Goal: Task Accomplishment & Management: Manage account settings

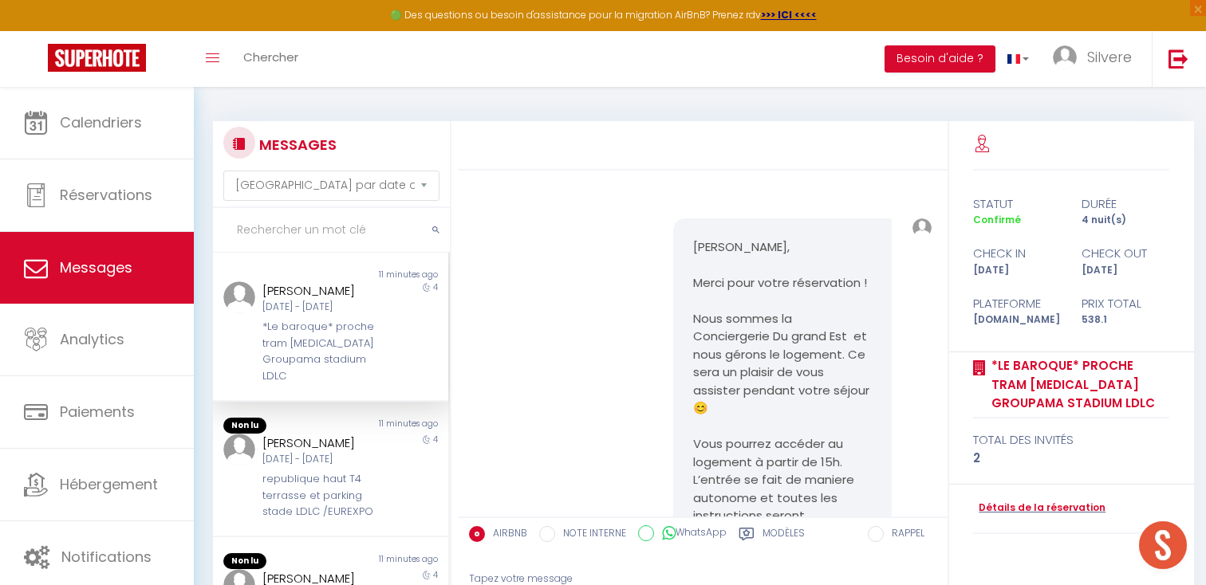
select select "message"
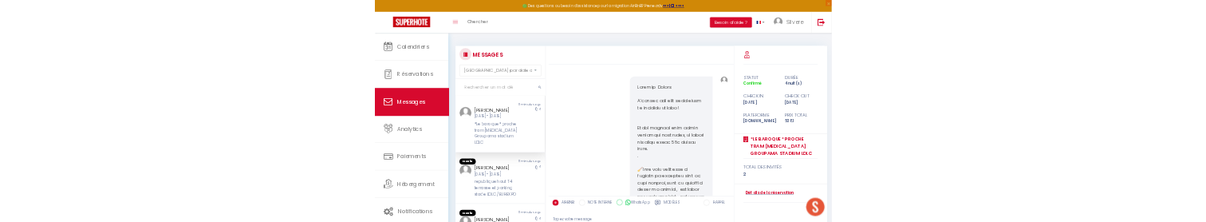
scroll to position [2835, 0]
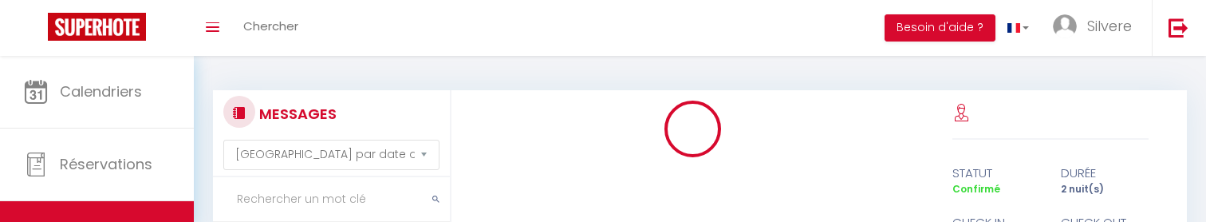
select select "message"
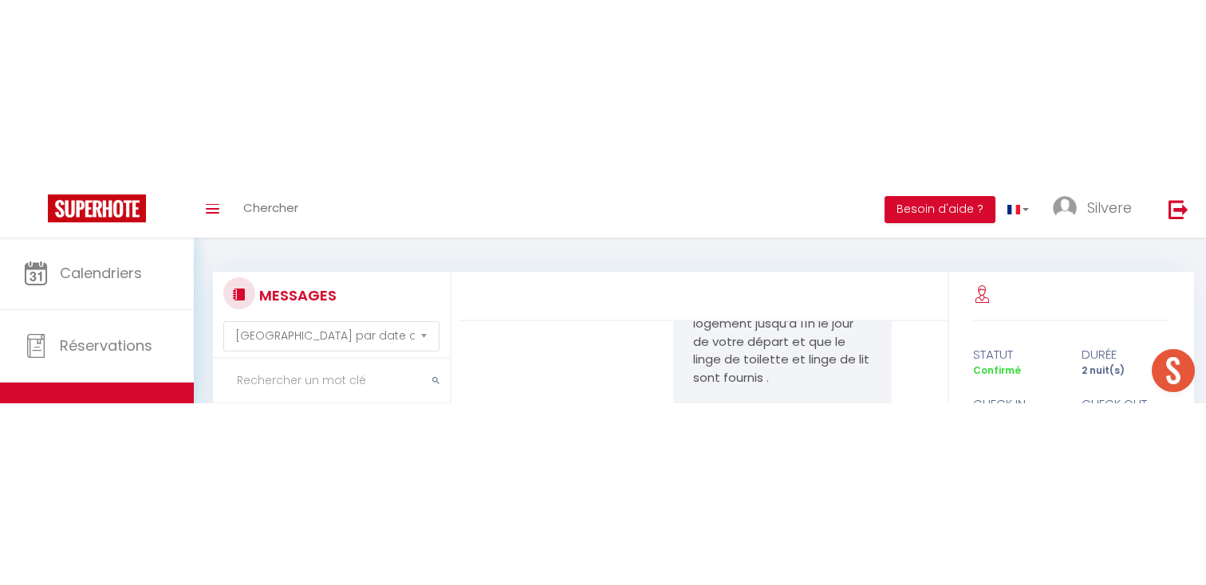
scroll to position [17, 0]
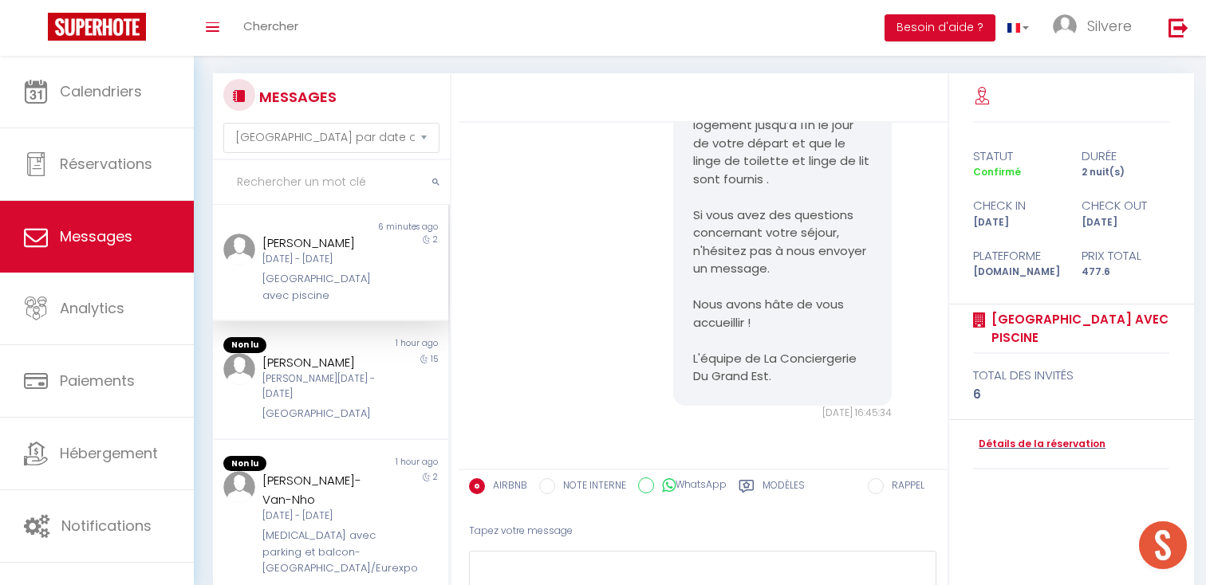
click at [641, 221] on input "WhatsApp" at bounding box center [646, 486] width 16 height 16
radio input "true"
click at [501, 221] on label "AIRBNB" at bounding box center [506, 488] width 42 height 18
click at [485, 221] on input "AIRBNB" at bounding box center [477, 487] width 16 height 16
radio input "true"
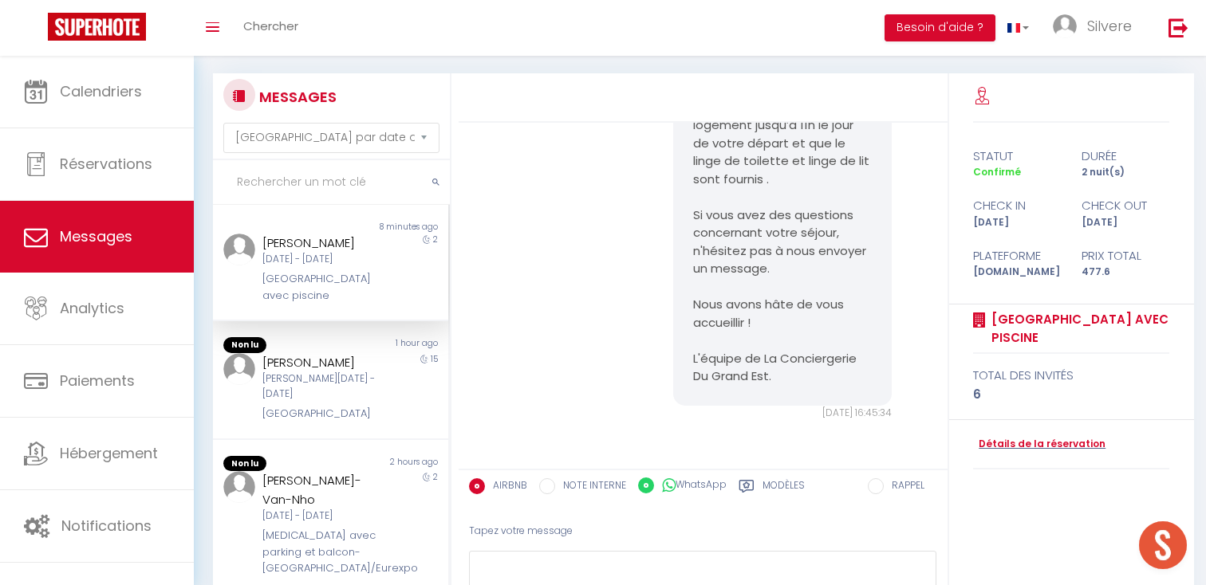
radio input "false"
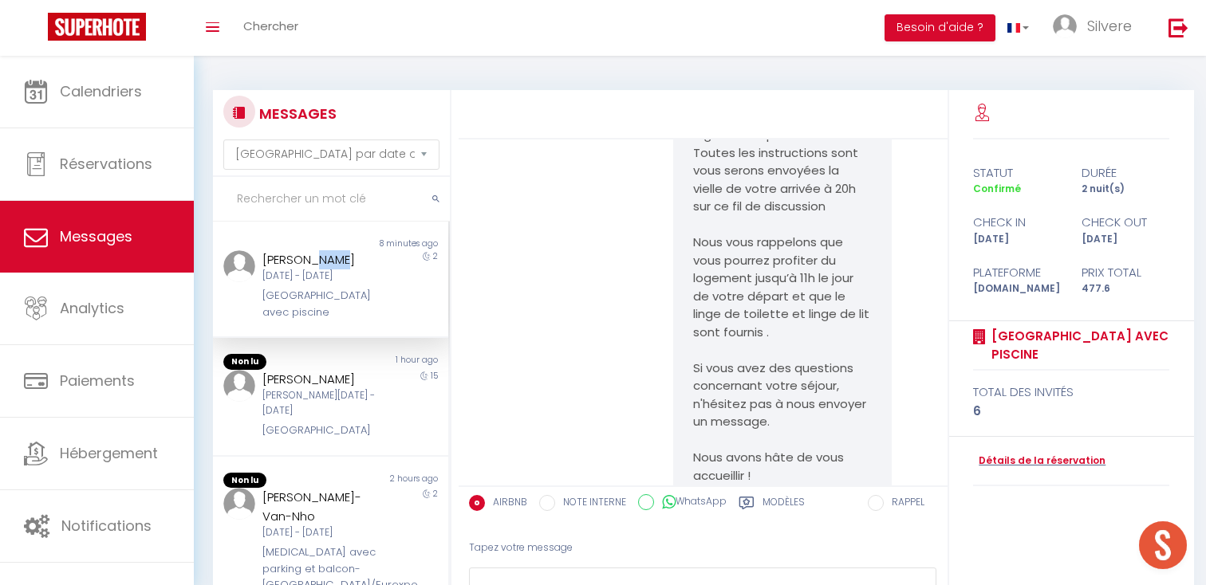
scroll to position [2358, 0]
